Goal: Find specific page/section: Find specific page/section

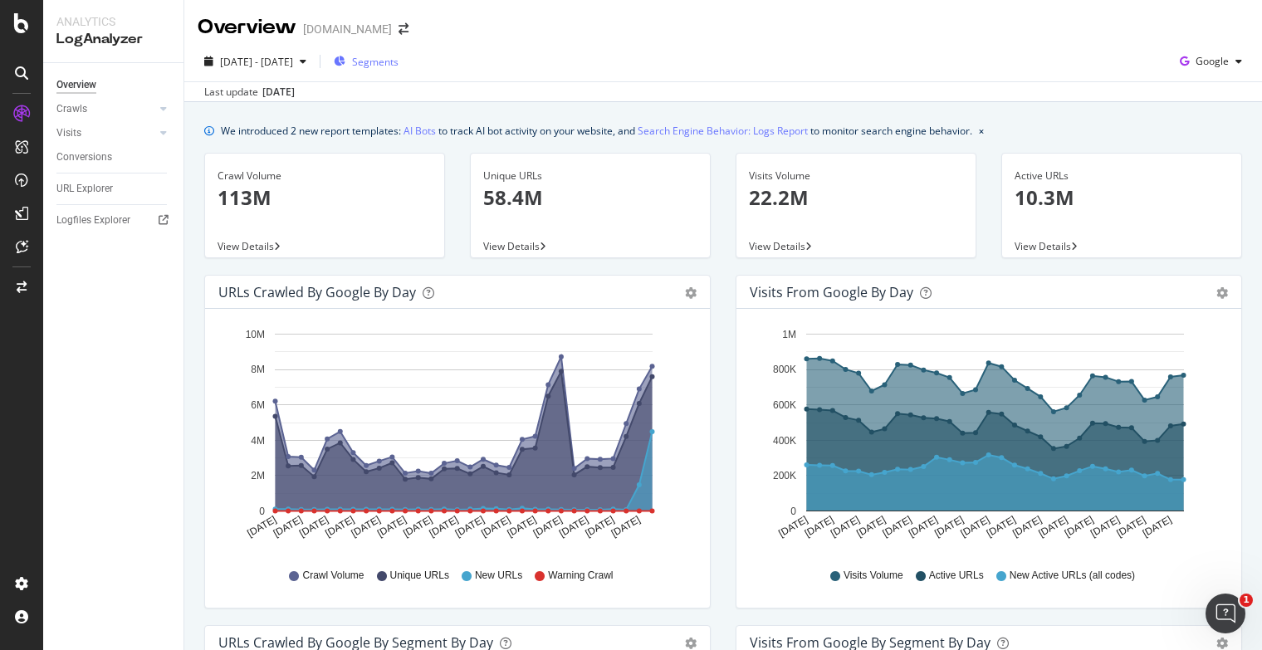
click at [399, 56] on span "Segments" at bounding box center [375, 62] width 47 height 14
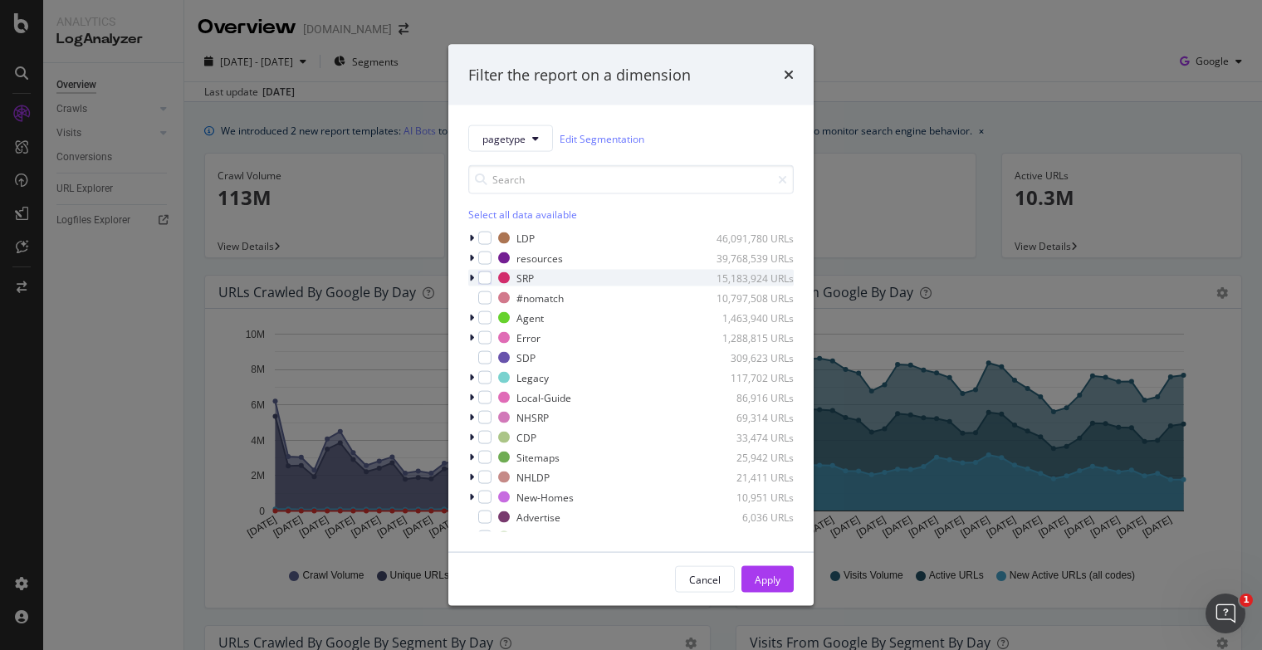
click at [473, 279] on icon "modal" at bounding box center [471, 278] width 5 height 10
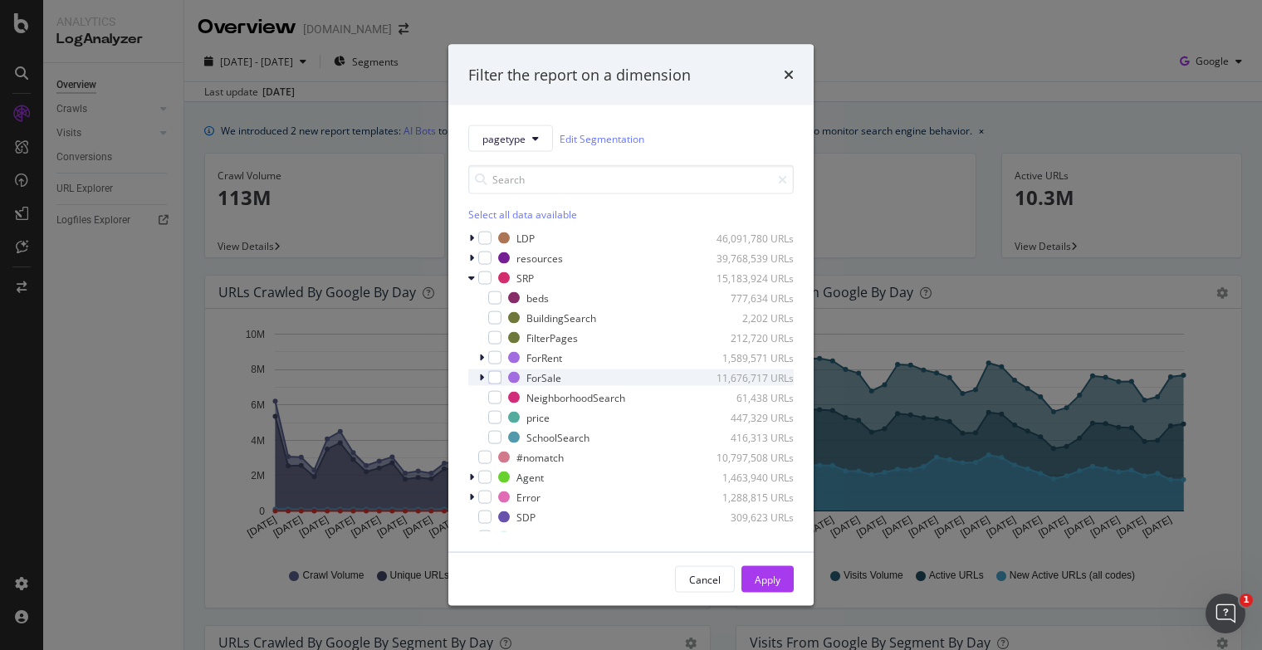
click at [482, 375] on icon "modal" at bounding box center [481, 378] width 5 height 10
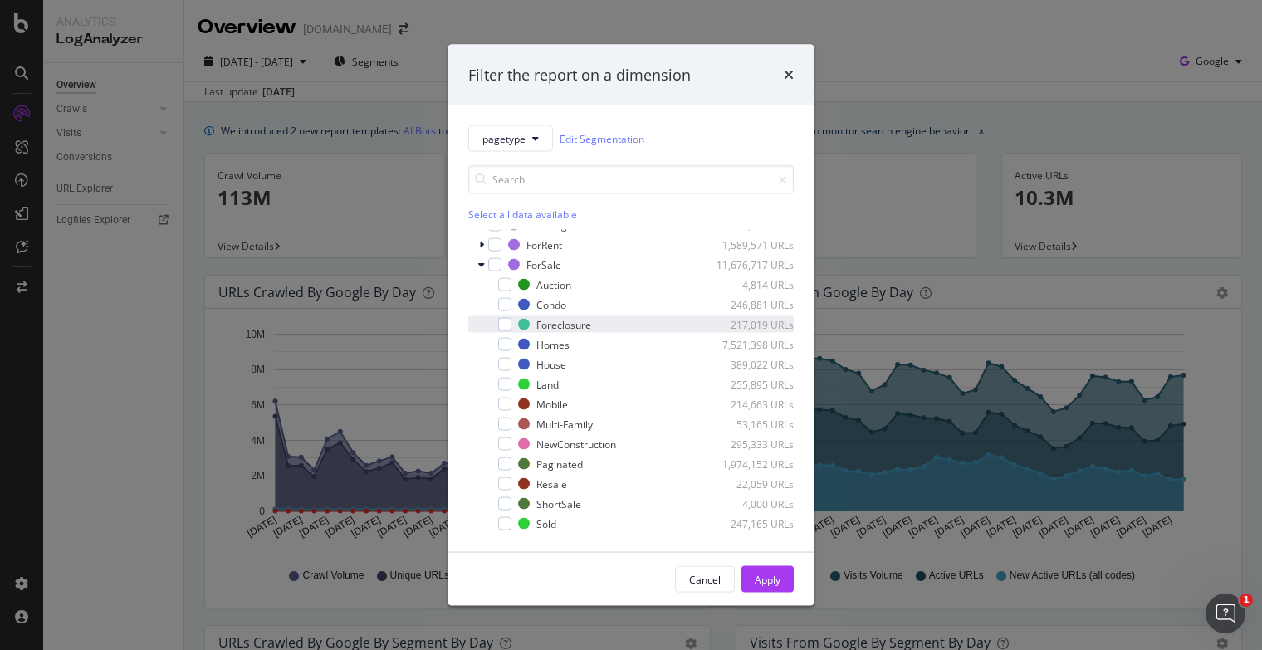
scroll to position [105, 0]
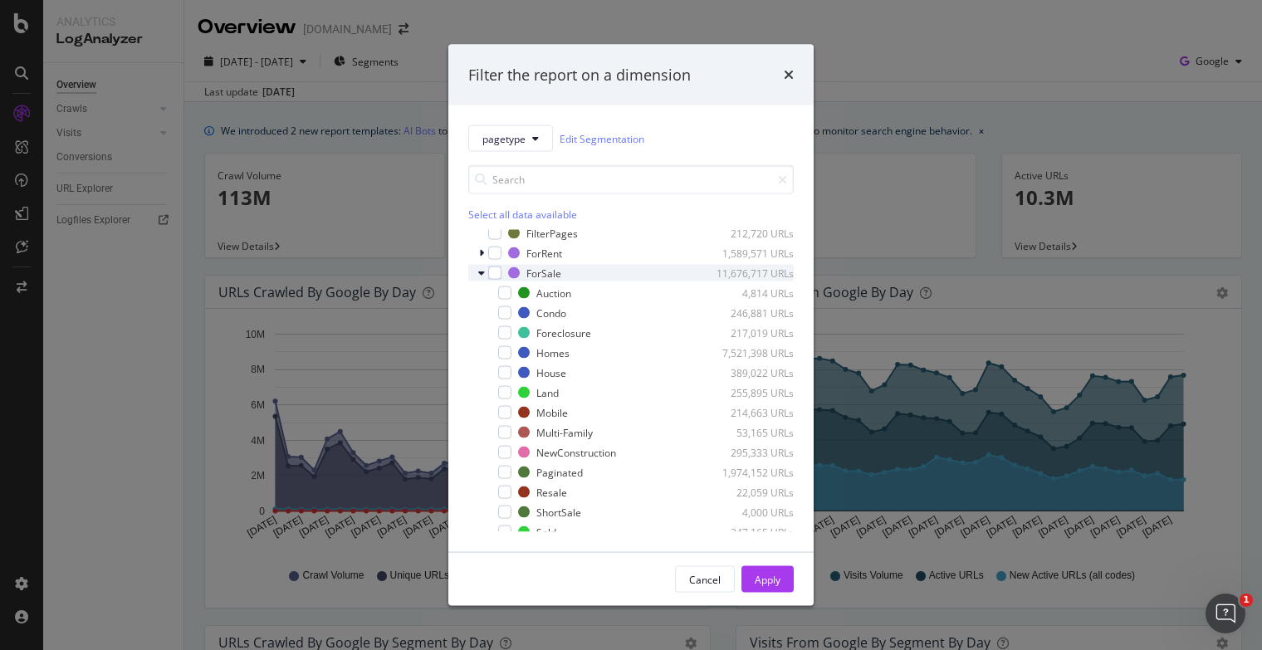
click at [482, 277] on icon "modal" at bounding box center [481, 273] width 7 height 10
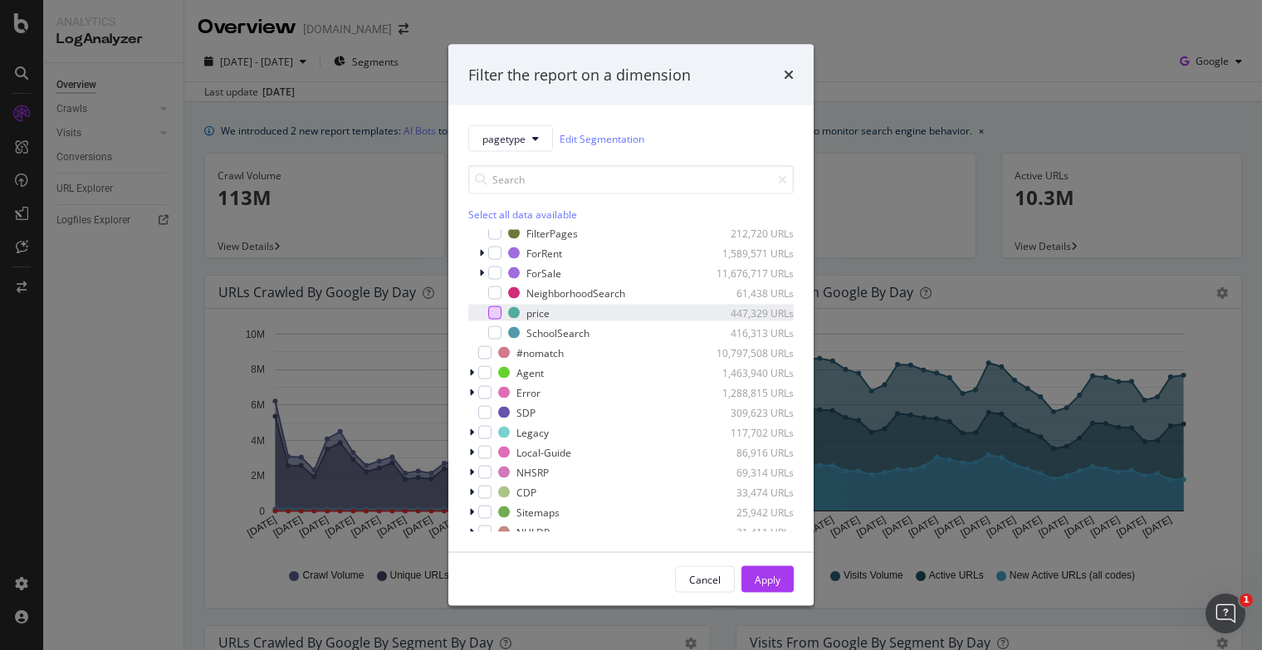
click at [493, 314] on div "modal" at bounding box center [494, 312] width 13 height 13
click at [759, 580] on div "Apply" at bounding box center [768, 579] width 26 height 14
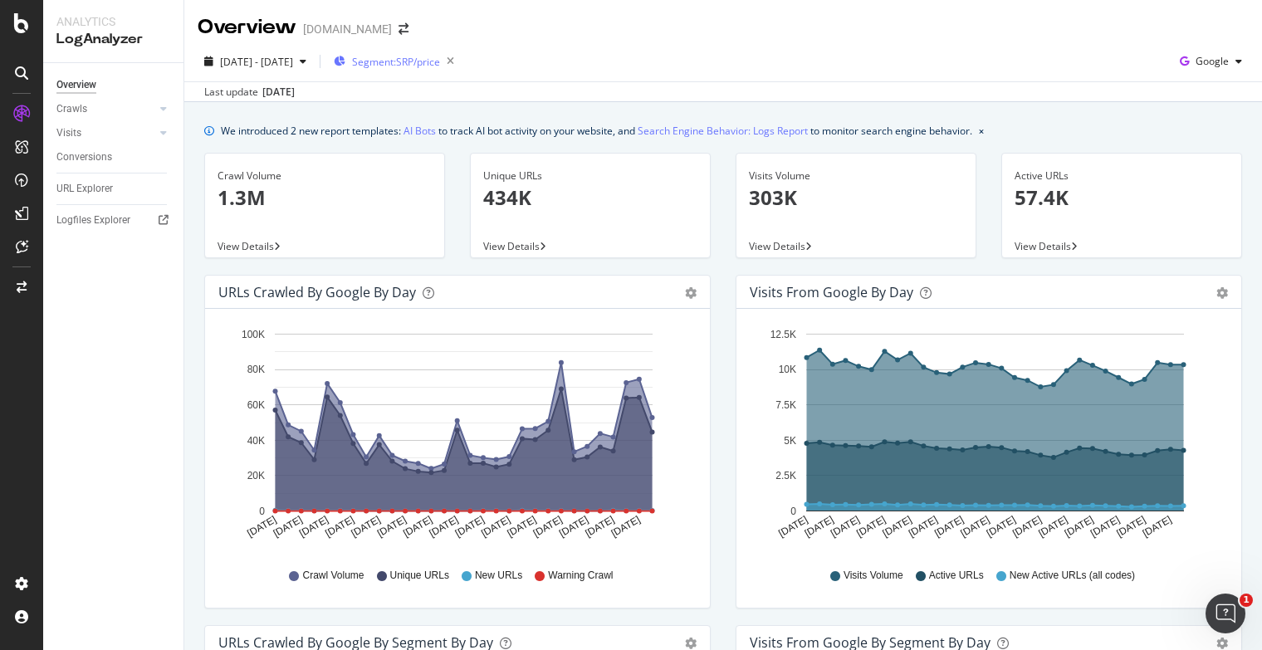
click at [440, 56] on span "Segment: SRP/price" at bounding box center [396, 62] width 88 height 14
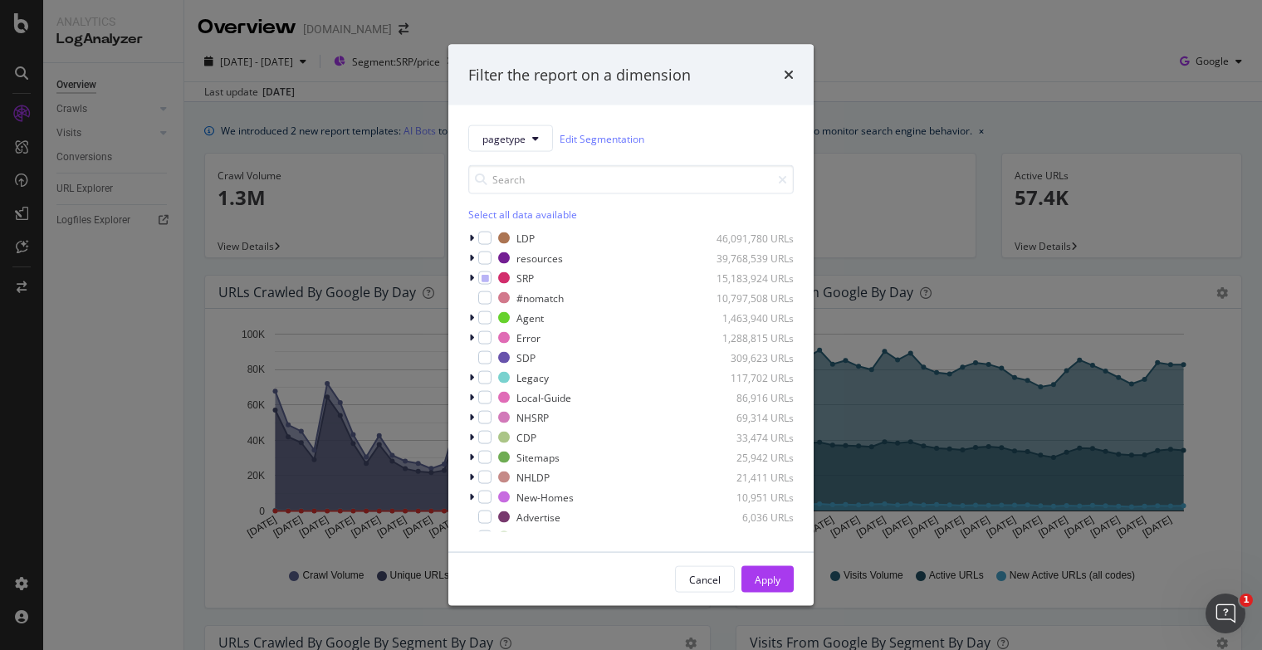
click at [796, 76] on div "Filter the report on a dimension" at bounding box center [630, 74] width 365 height 61
click at [788, 76] on icon "times" at bounding box center [789, 74] width 10 height 13
